Goal: Information Seeking & Learning: Learn about a topic

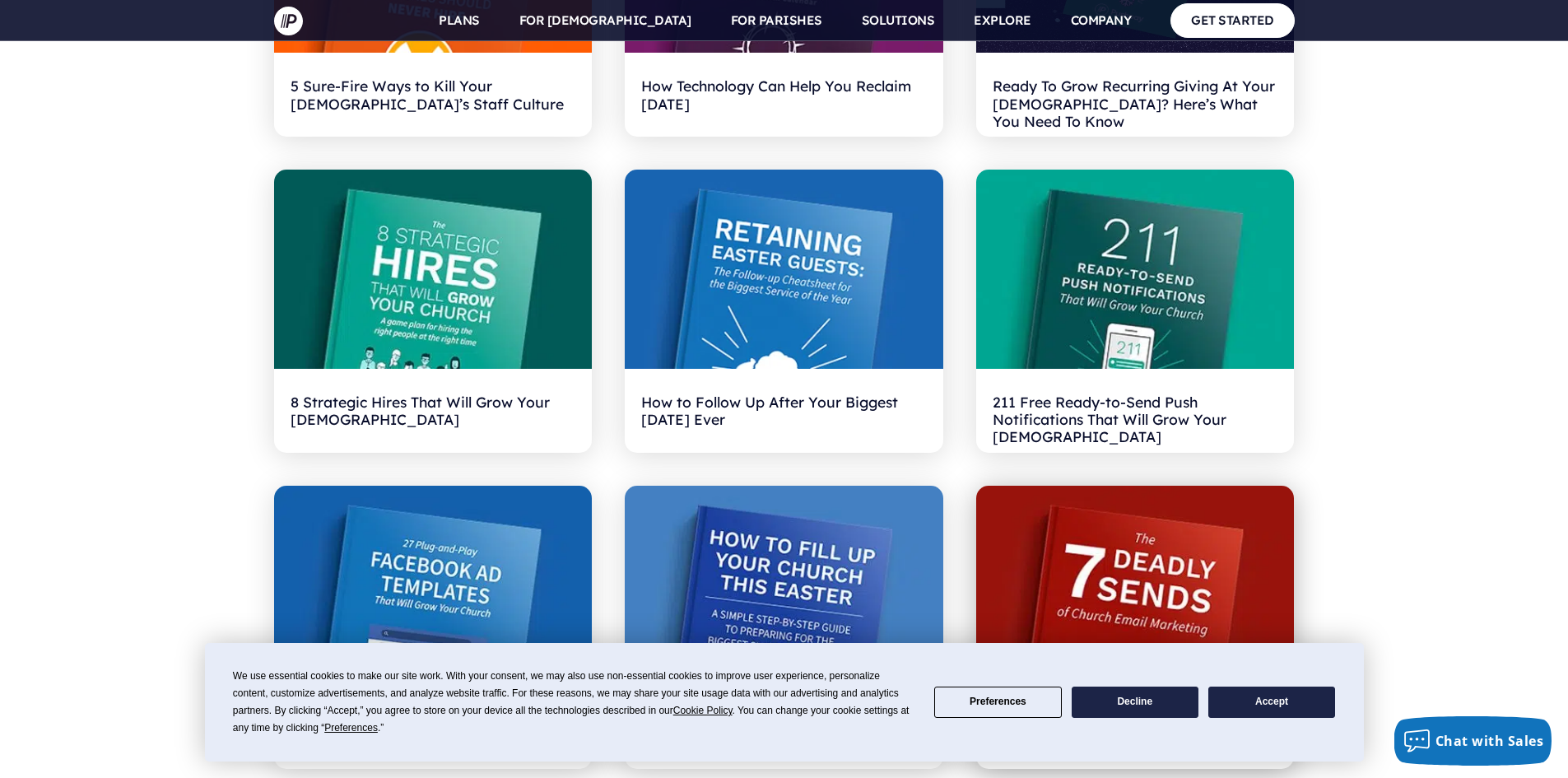
scroll to position [2800, 0]
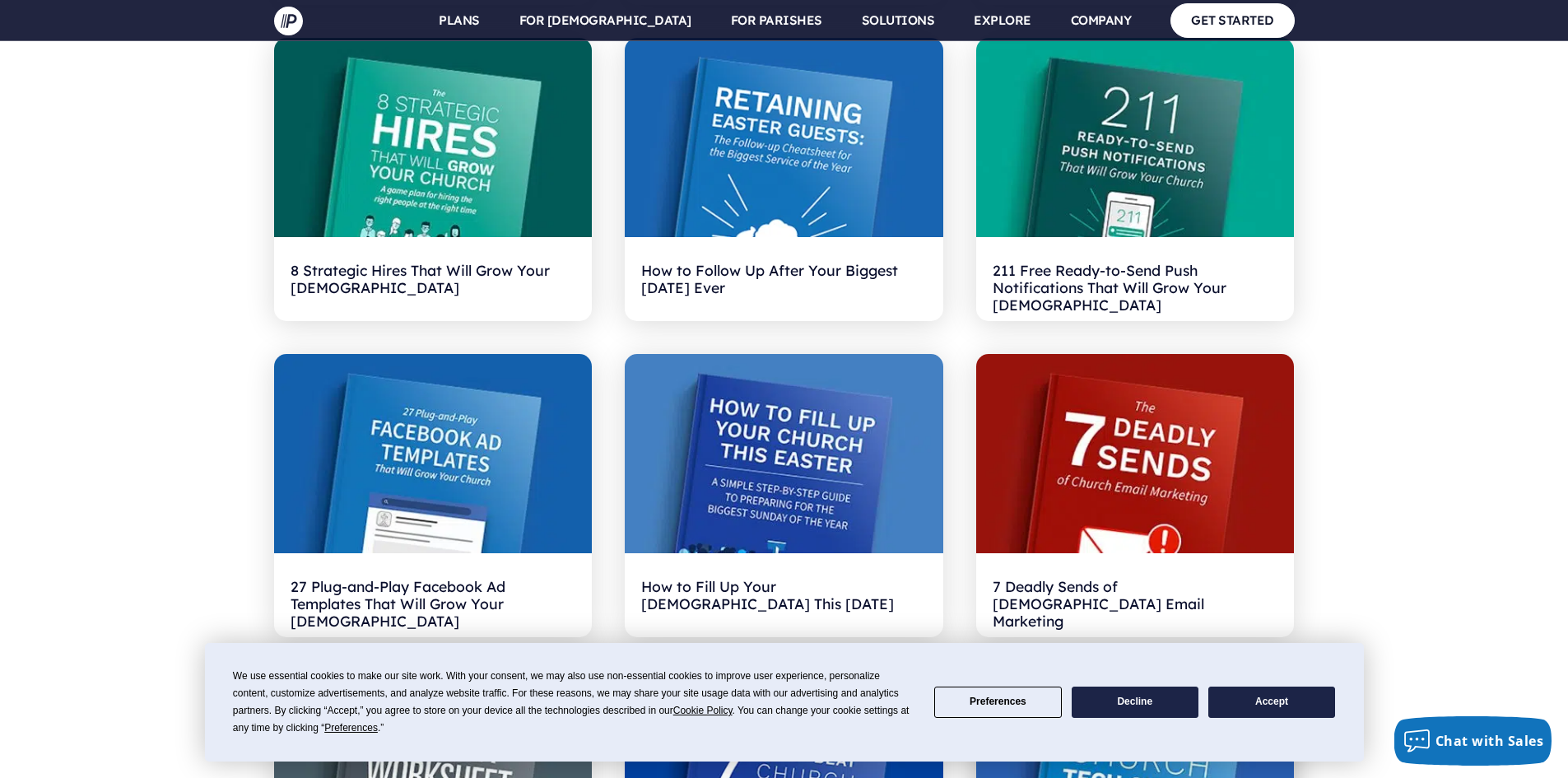
drag, startPoint x: 1285, startPoint y: 700, endPoint x: 1272, endPoint y: 699, distance: 13.0
click at [1285, 700] on button "Accept" at bounding box center [1272, 703] width 126 height 32
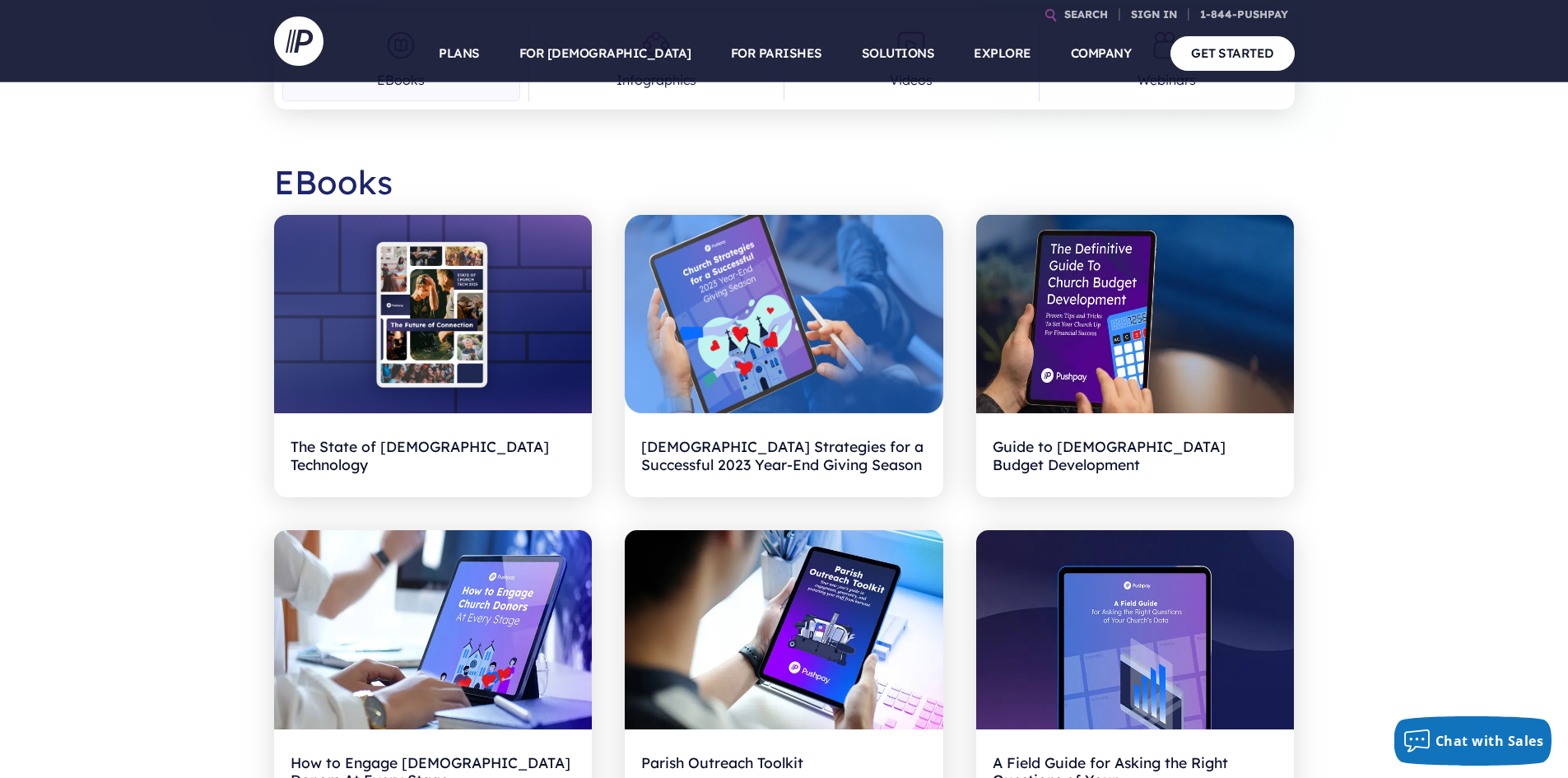
scroll to position [0, 0]
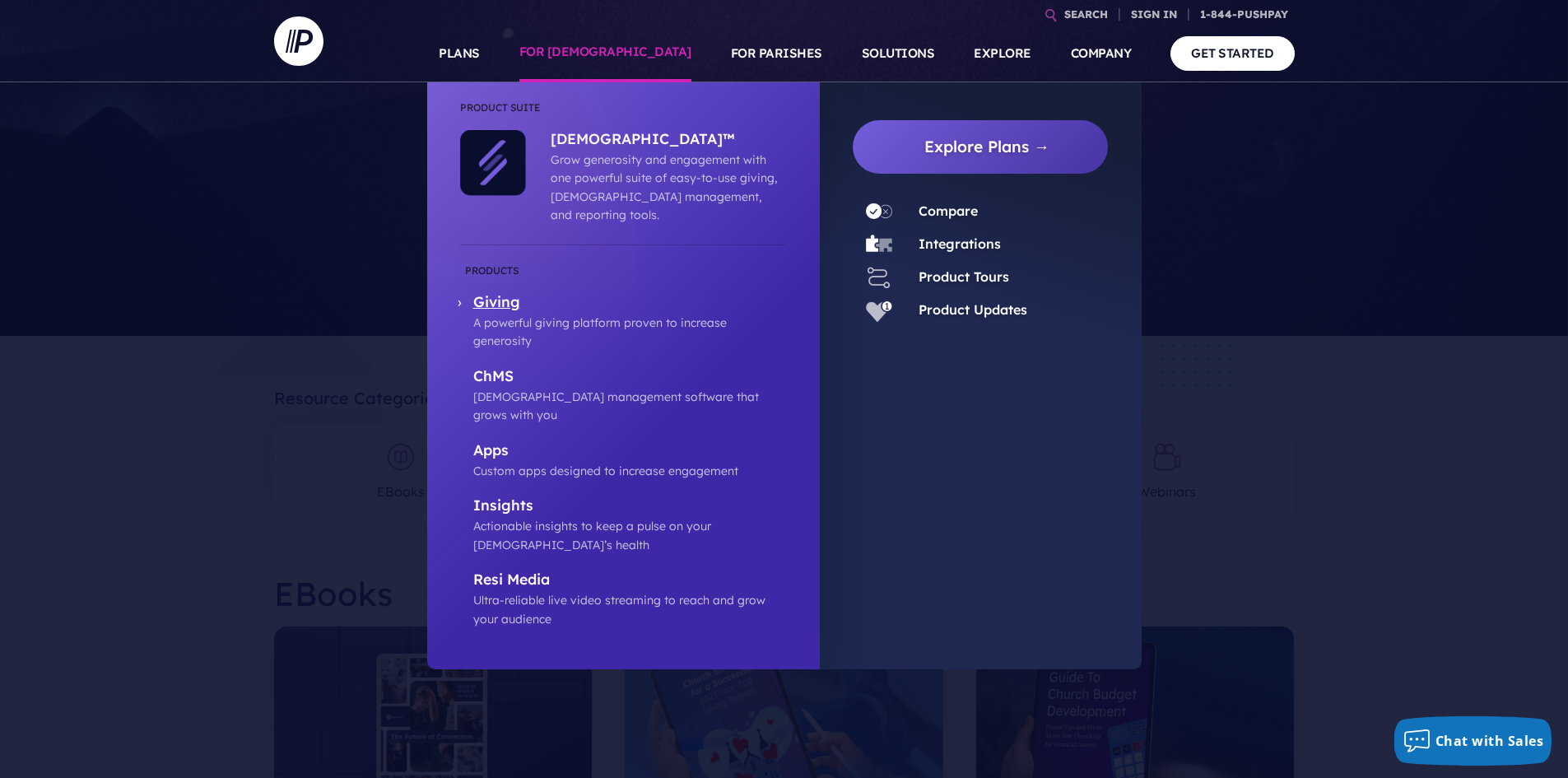
click at [506, 293] on p "Giving" at bounding box center [630, 303] width 314 height 21
